Goal: Information Seeking & Learning: Learn about a topic

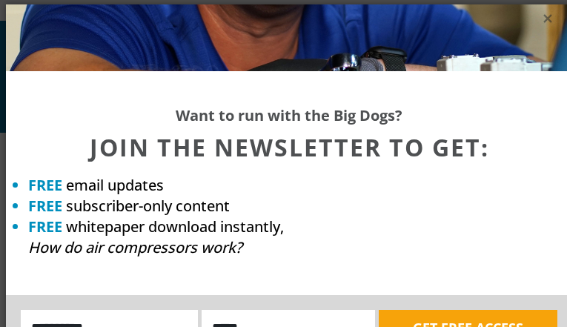
scroll to position [4, 0]
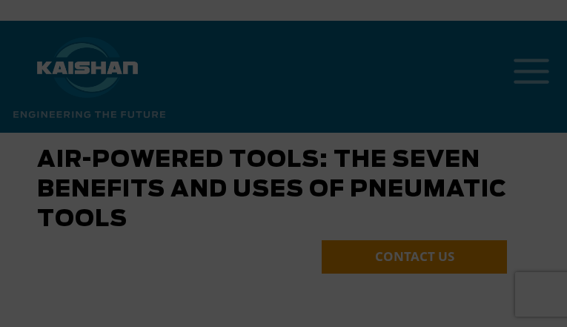
scroll to position [4, 0]
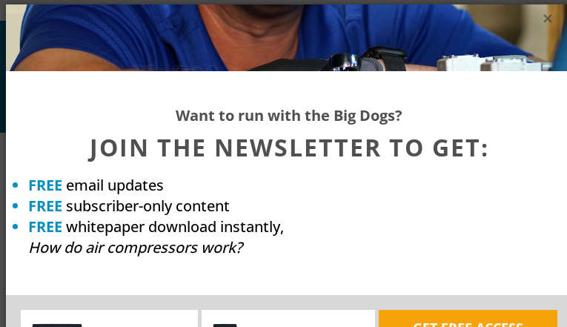
scroll to position [4, 0]
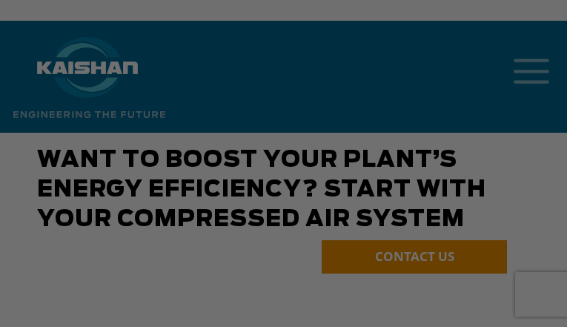
scroll to position [4, 0]
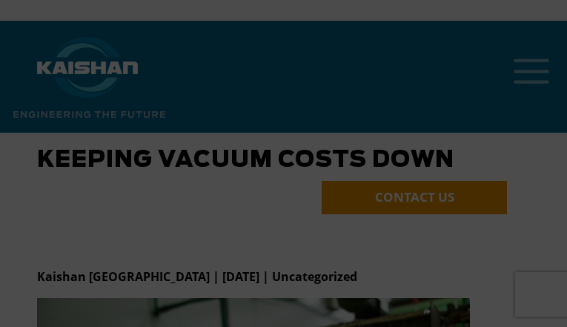
scroll to position [4, 0]
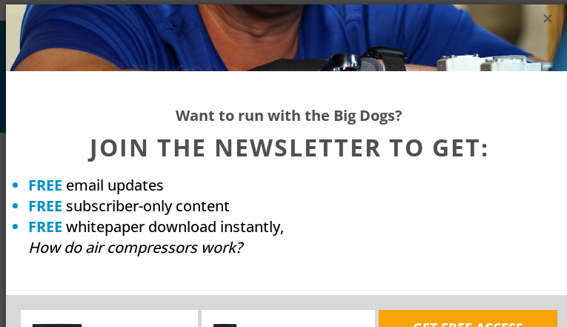
scroll to position [4, 0]
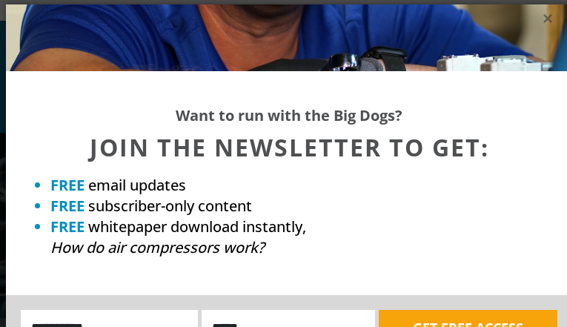
scroll to position [4, 0]
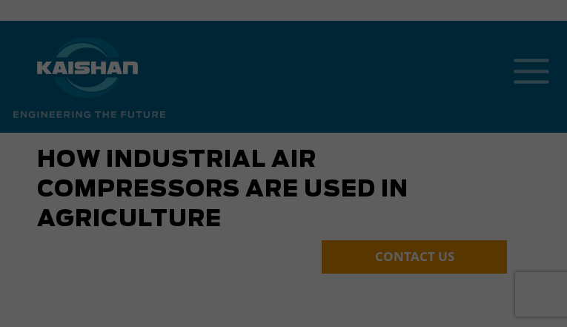
scroll to position [4, 0]
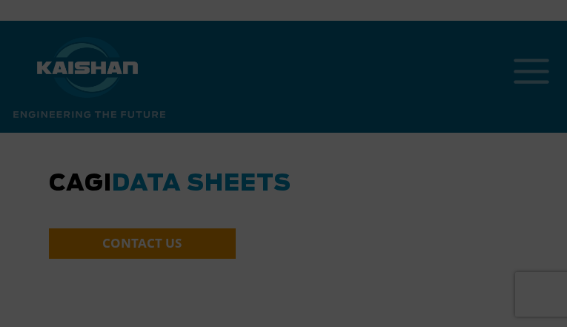
scroll to position [4, 0]
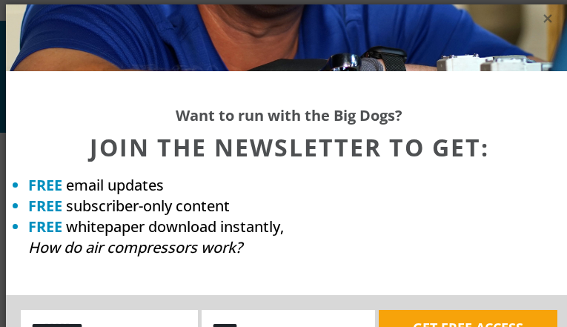
scroll to position [4, 0]
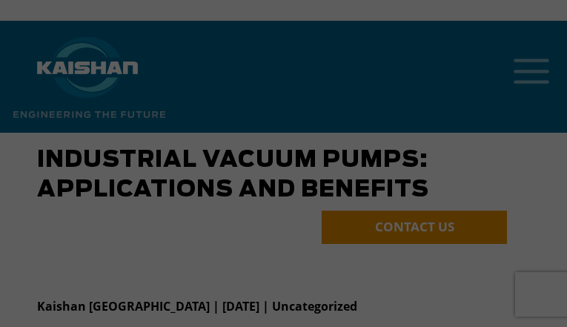
scroll to position [4, 0]
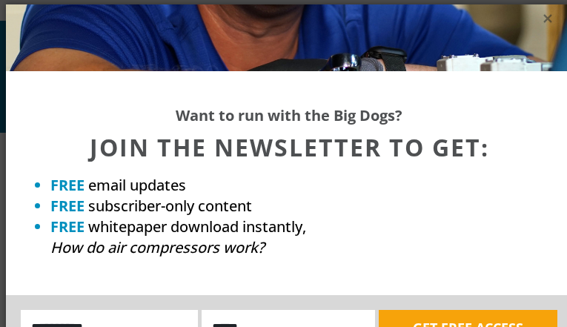
scroll to position [4, 0]
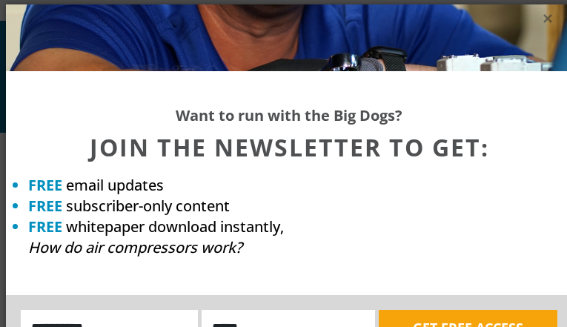
scroll to position [4, 0]
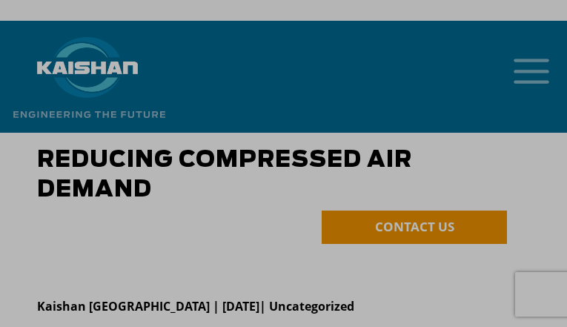
scroll to position [4, 0]
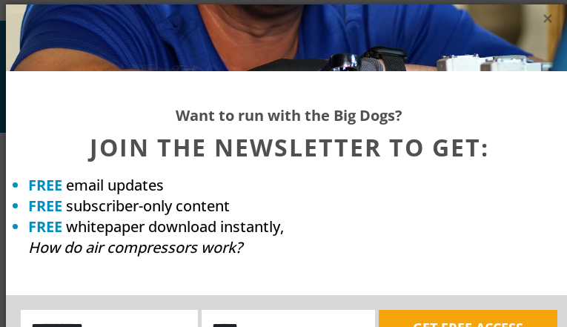
scroll to position [4, 0]
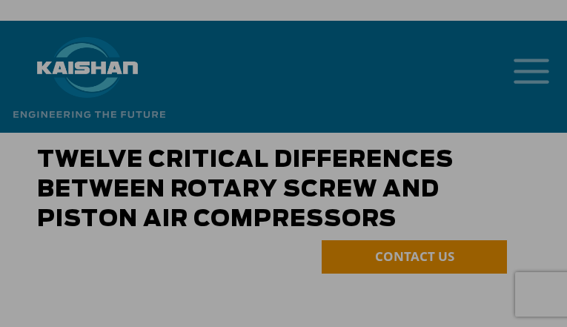
scroll to position [4, 0]
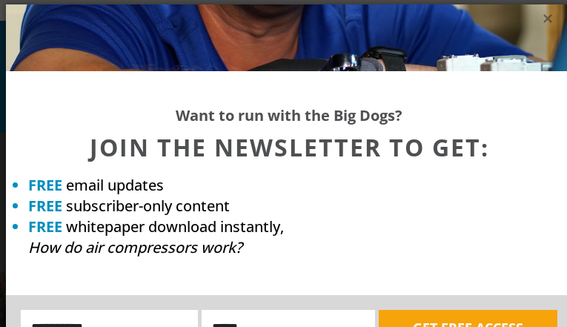
scroll to position [4, 0]
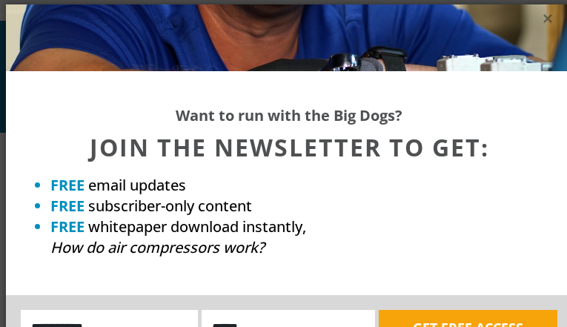
scroll to position [4, 0]
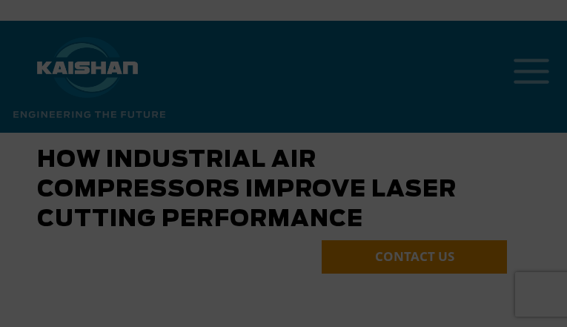
scroll to position [4, 0]
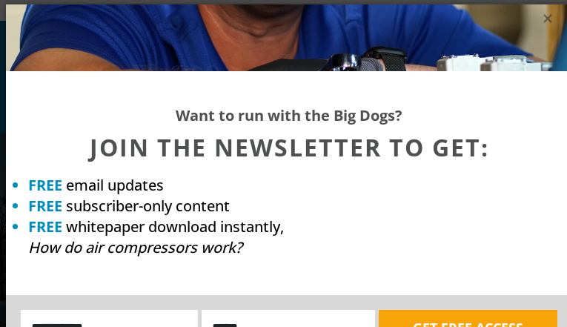
scroll to position [4, 0]
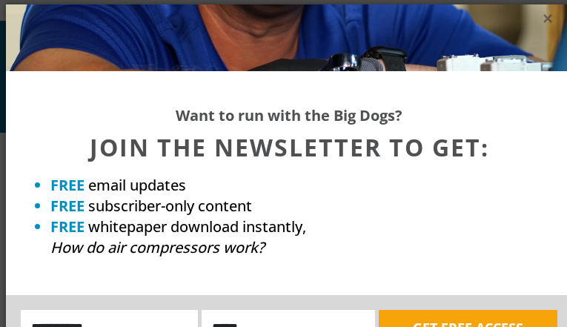
scroll to position [4, 0]
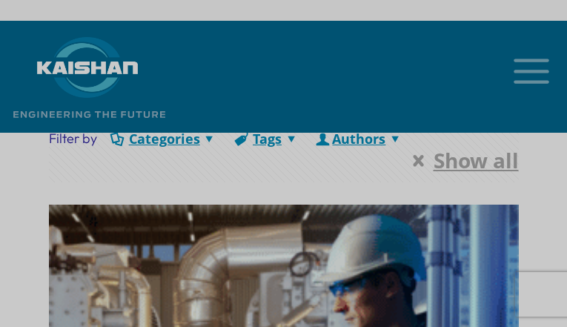
scroll to position [4, 0]
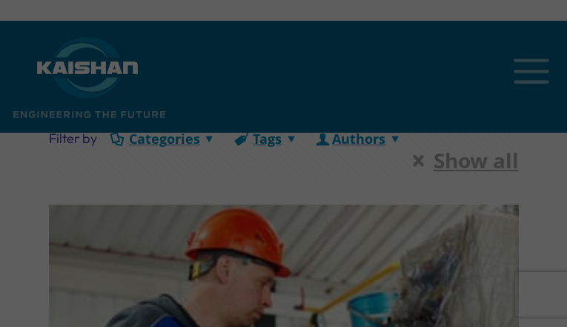
scroll to position [4, 0]
